Goal: Transaction & Acquisition: Purchase product/service

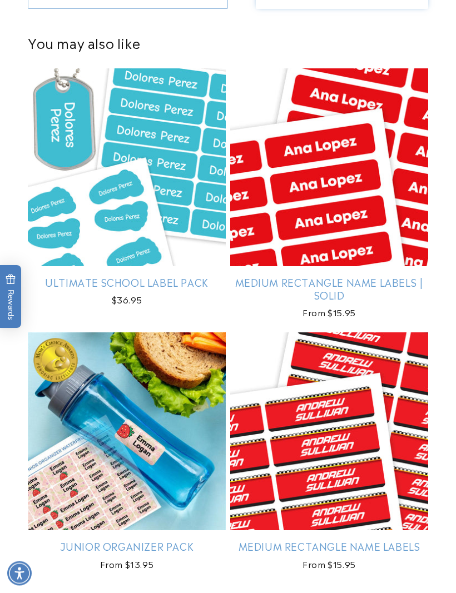
scroll to position [959, 0]
